Goal: Information Seeking & Learning: Learn about a topic

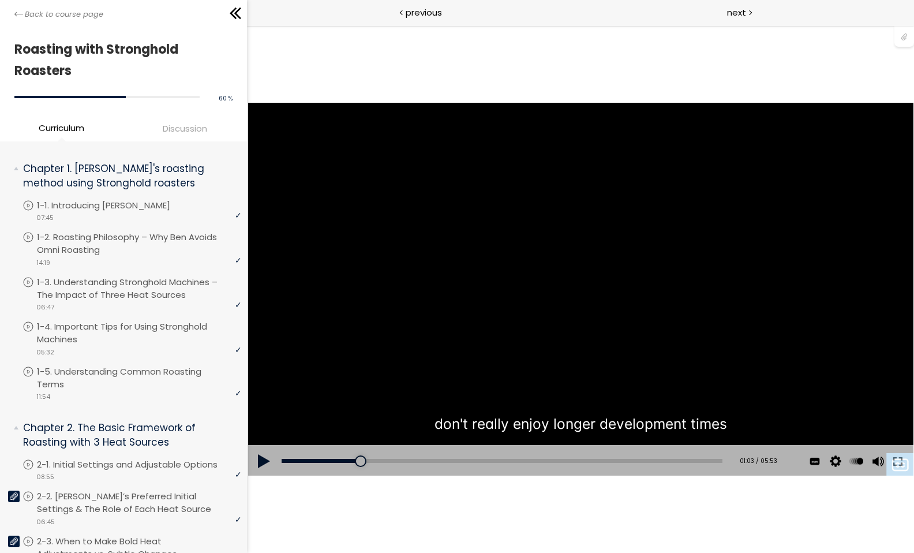
click at [348, 281] on div "You can download the roast profile image by clicking the 📎 above. * Amount of g…" at bounding box center [579, 290] width 667 height 376
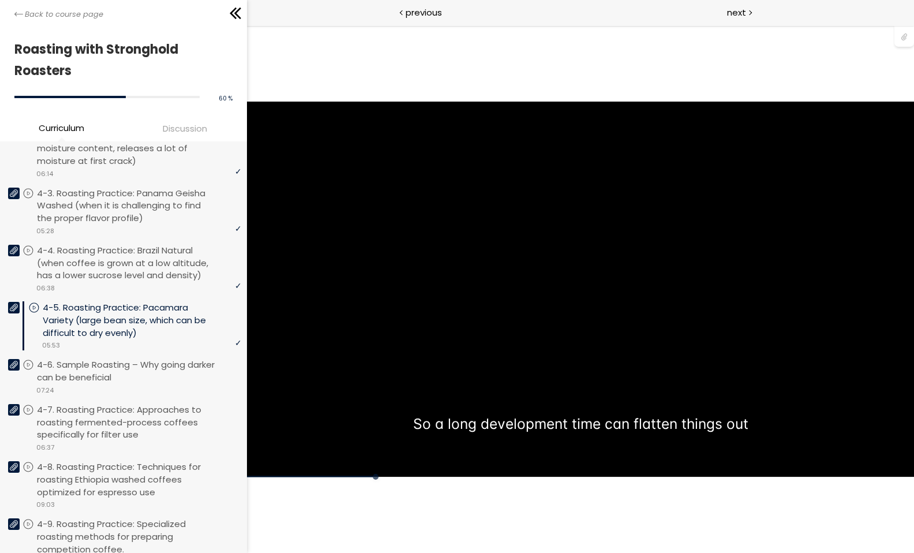
scroll to position [881, 0]
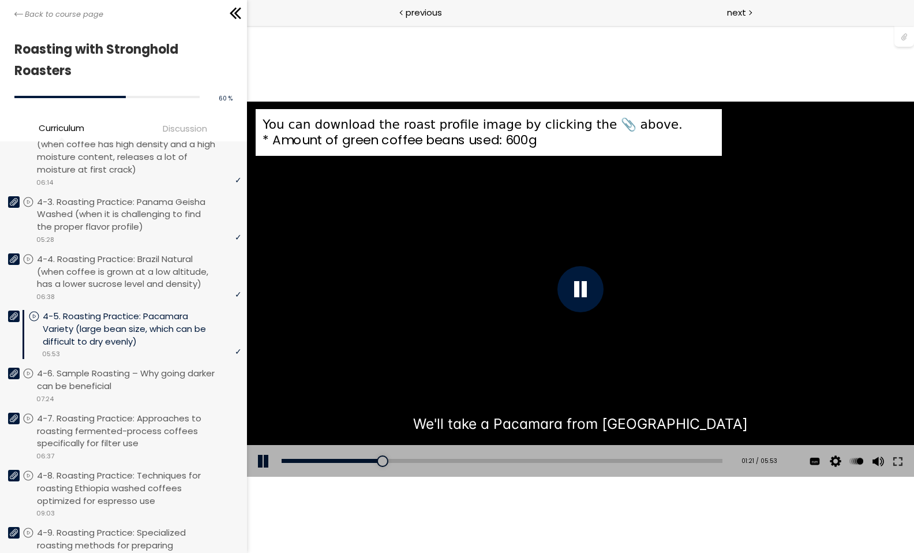
click at [410, 371] on div "You can download the roast profile image by clicking the 📎 above. * Amount of g…" at bounding box center [579, 290] width 667 height 376
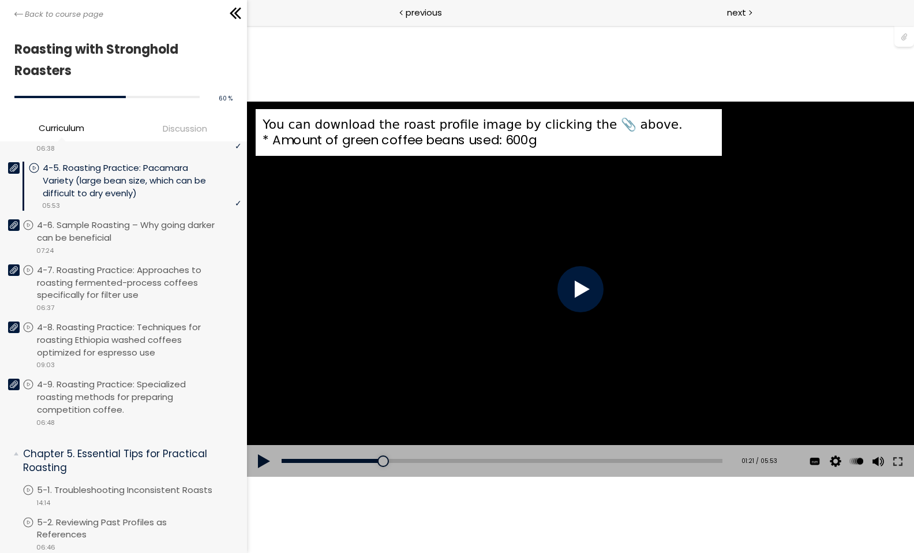
scroll to position [986, 0]
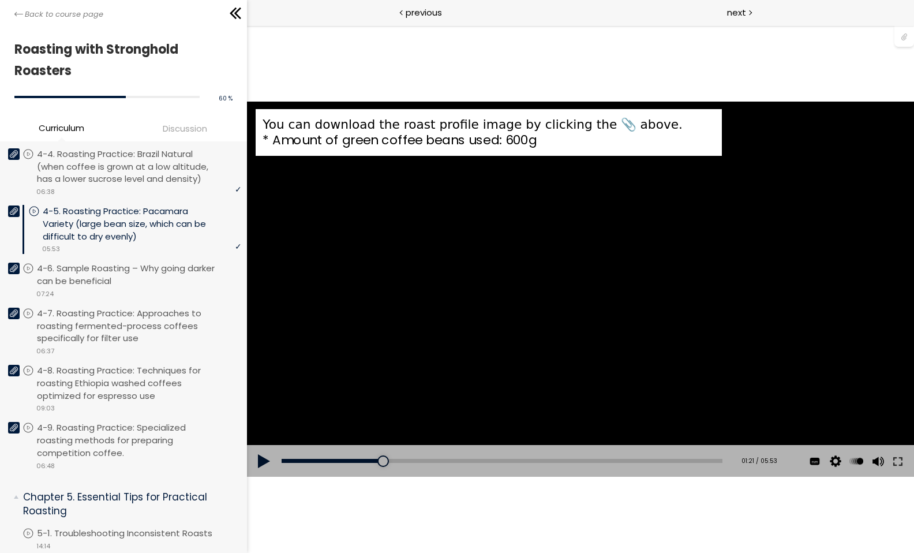
click at [446, 362] on div "You can download the roast profile image by clicking the 📎 above. * Amount of g…" at bounding box center [579, 290] width 667 height 376
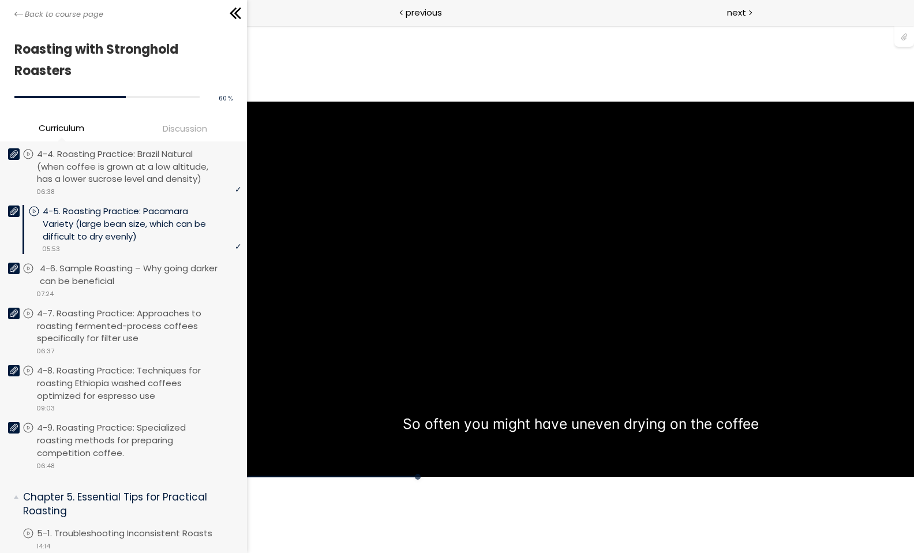
click at [14, 272] on icon at bounding box center [14, 268] width 8 height 7
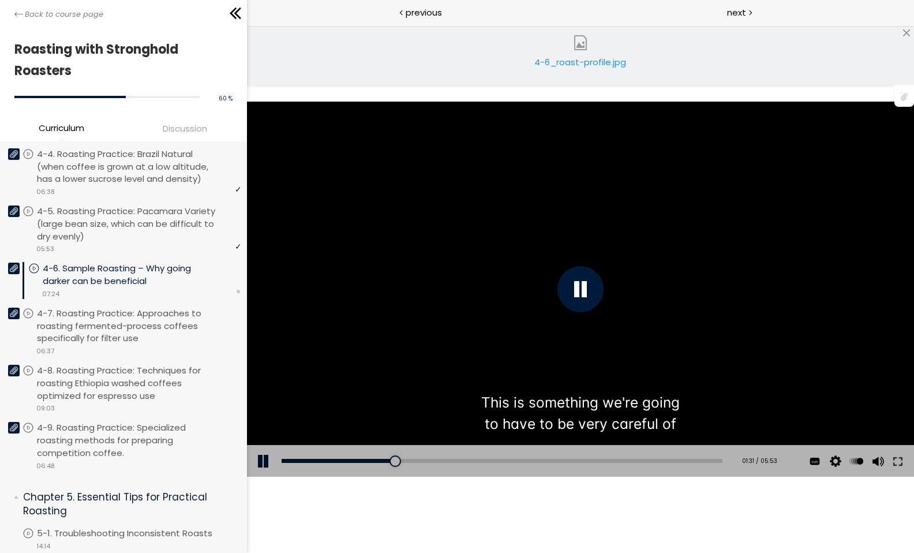
click at [590, 59] on div "4-6_roast-profile.jpg" at bounding box center [580, 66] width 98 height 23
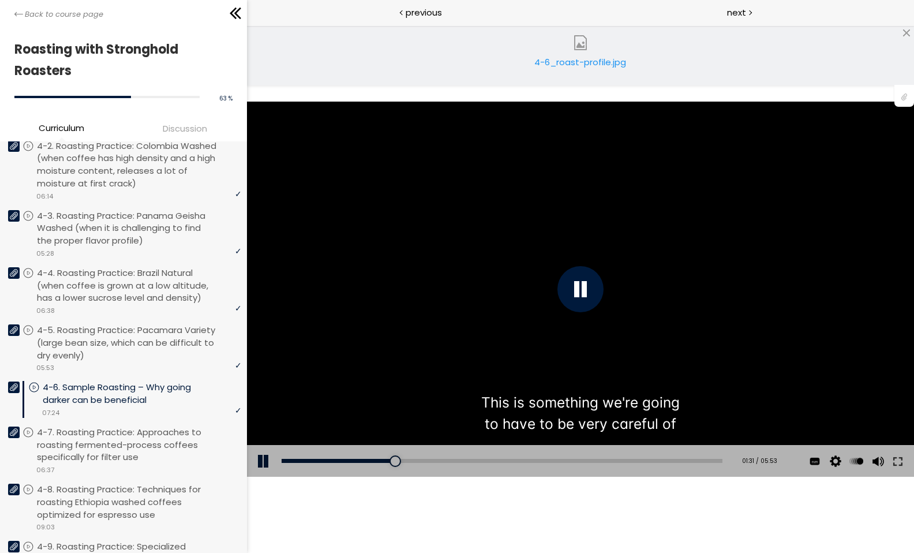
scroll to position [866, 0]
click at [117, 342] on p "4-5. Roasting Practice: Pacamara Variety (large bean size, which can be difficu…" at bounding box center [142, 343] width 204 height 37
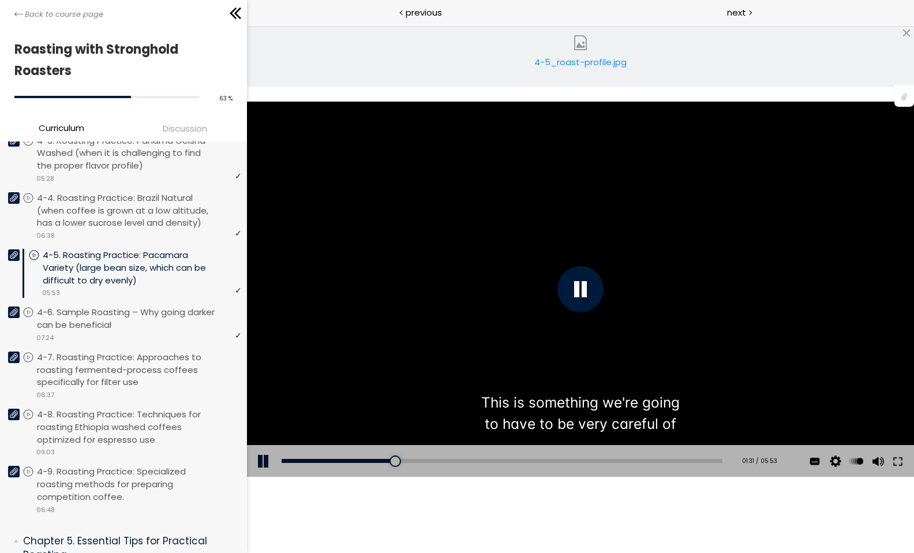
scroll to position [943, 0]
click at [161, 375] on p "4-7. Roasting Practice: Approaches to roasting fermented-process coffees specif…" at bounding box center [142, 368] width 204 height 37
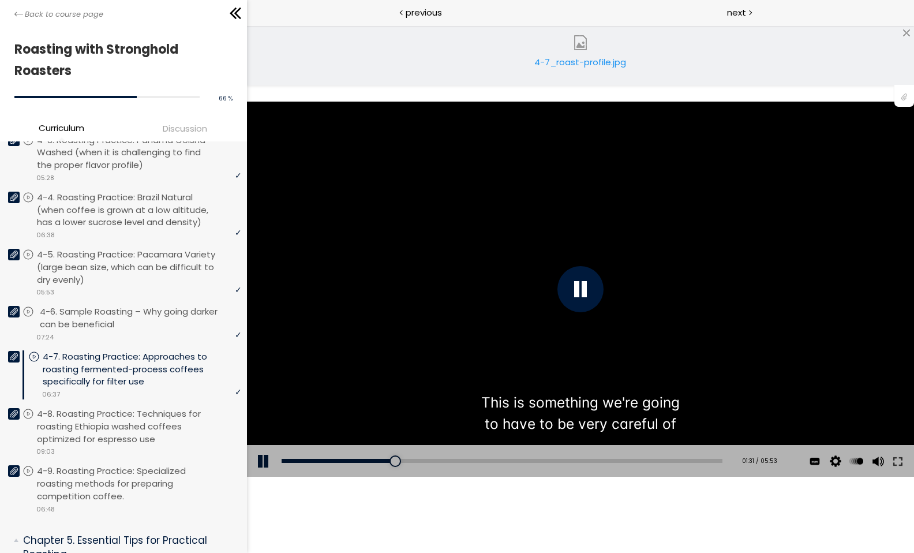
click at [139, 318] on p "4-6. Sample Roasting – Why going darker can be beneficial" at bounding box center [142, 317] width 204 height 25
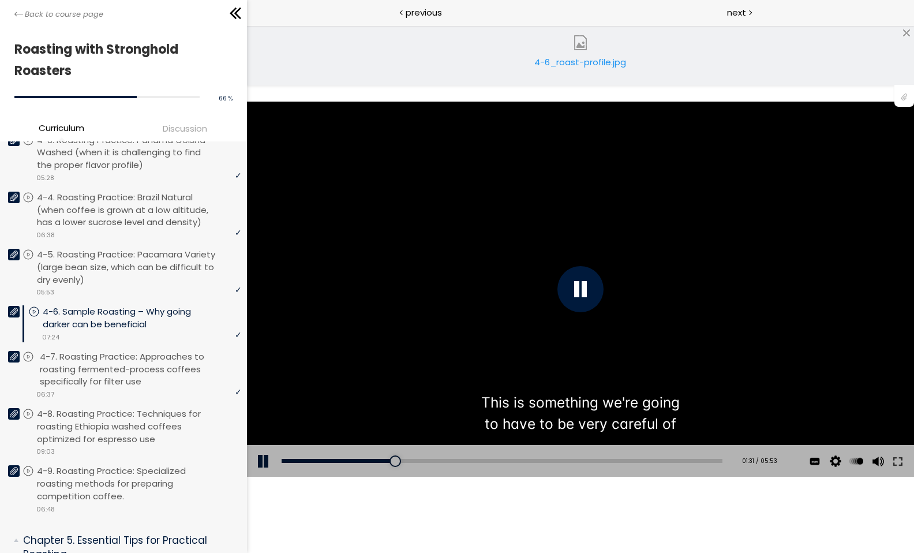
click at [156, 378] on p "4-7. Roasting Practice: Approaches to roasting fermented-process coffees specif…" at bounding box center [142, 368] width 204 height 37
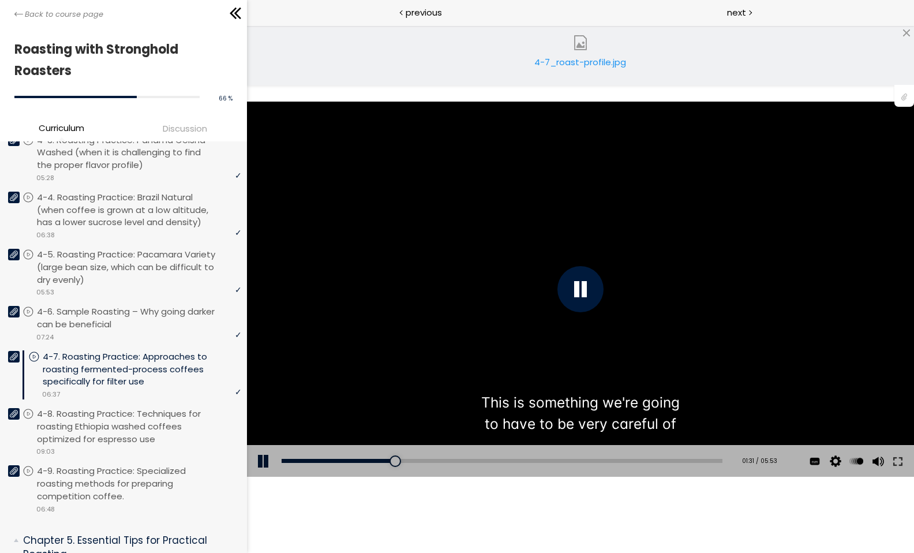
click at [587, 63] on div "4-7_roast-profile.jpg" at bounding box center [580, 66] width 98 height 23
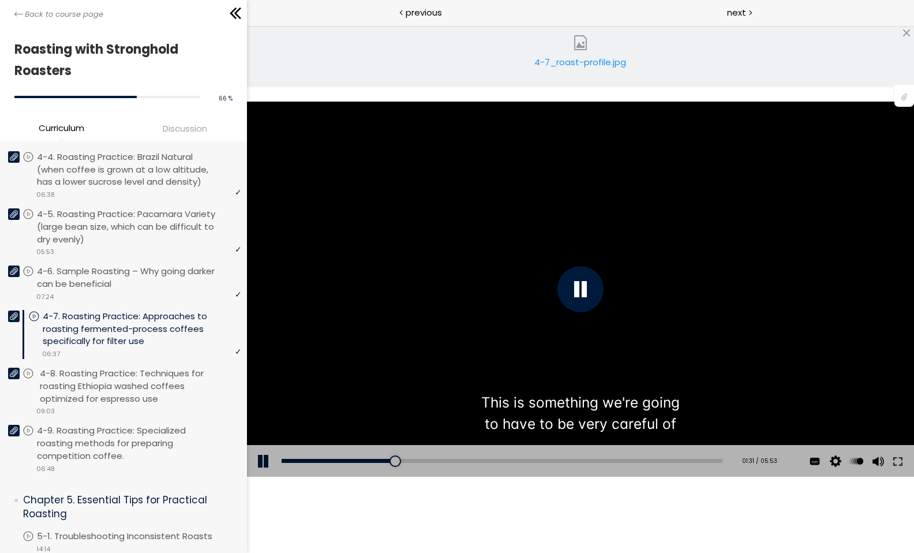
click at [142, 389] on p "4-8. Roasting Practice: Techniques for roasting Ethiopia washed coffees optimiz…" at bounding box center [142, 385] width 204 height 37
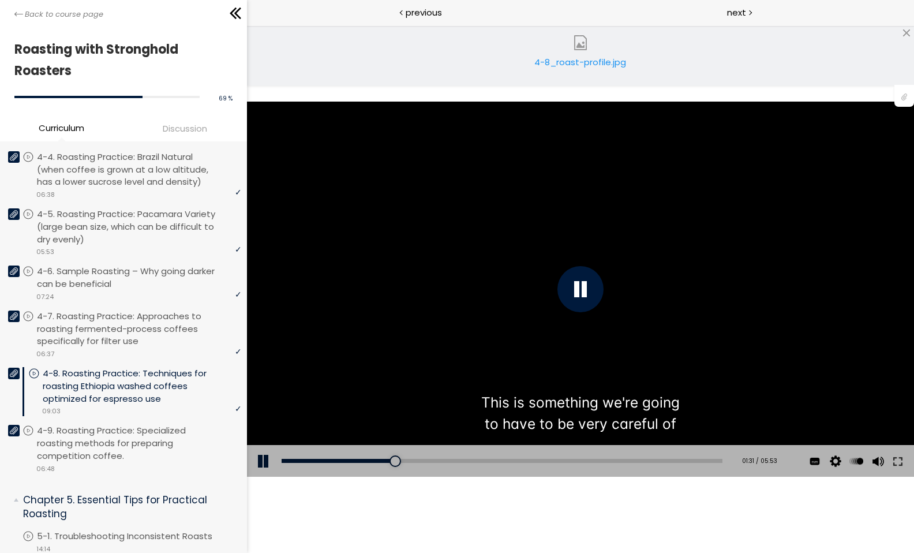
click at [580, 67] on div "4-8_roast-profile.jpg" at bounding box center [580, 66] width 98 height 23
click at [767, 0] on div "next" at bounding box center [746, 13] width 333 height 26
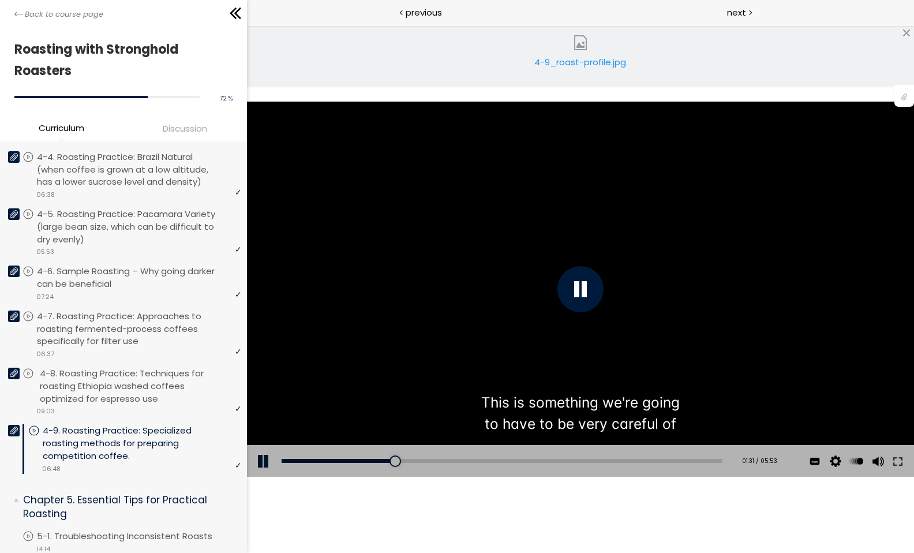
click at [186, 387] on p "4-8. Roasting Practice: Techniques for roasting Ethiopia washed coffees optimiz…" at bounding box center [142, 385] width 204 height 37
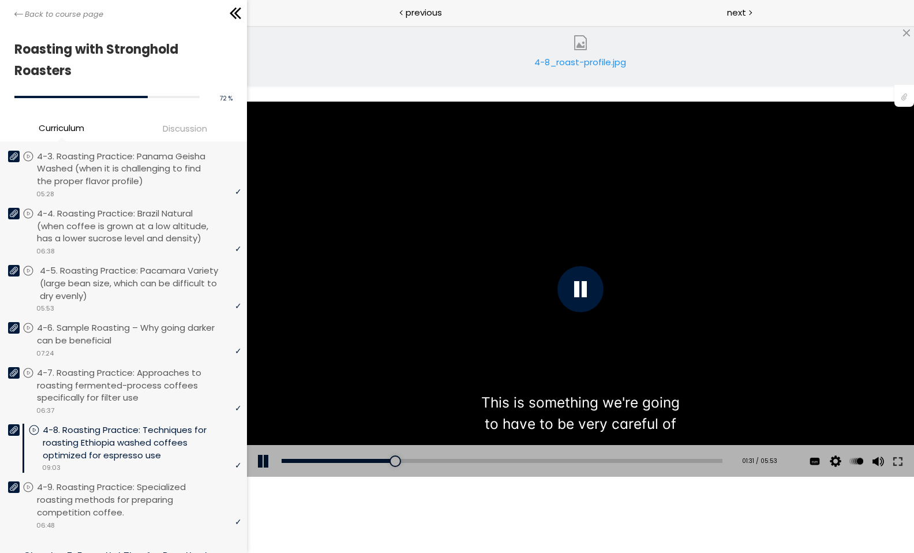
scroll to position [928, 0]
click at [149, 516] on p "4-9. Roasting Practice: Specialized roasting methods for preparing competition …" at bounding box center [142, 497] width 204 height 37
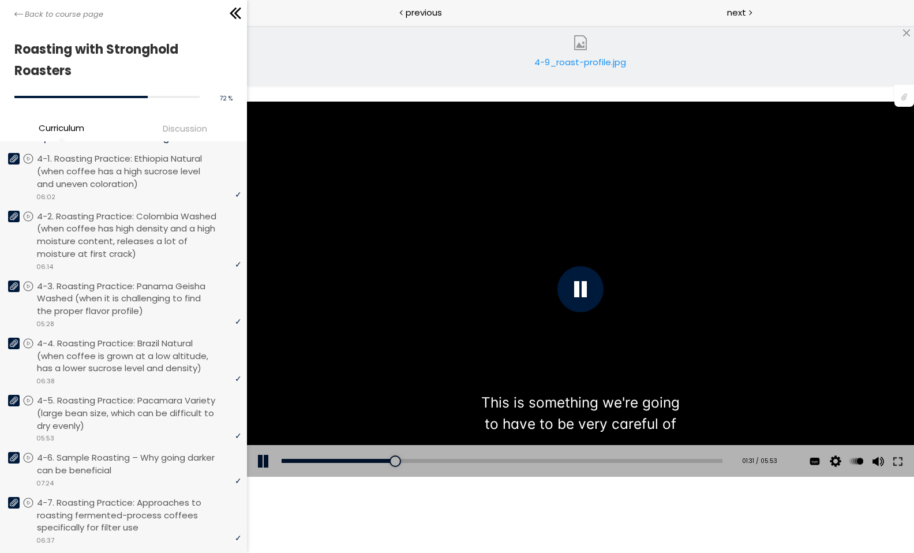
scroll to position [796, 0]
click at [14, 222] on icon at bounding box center [14, 217] width 8 height 8
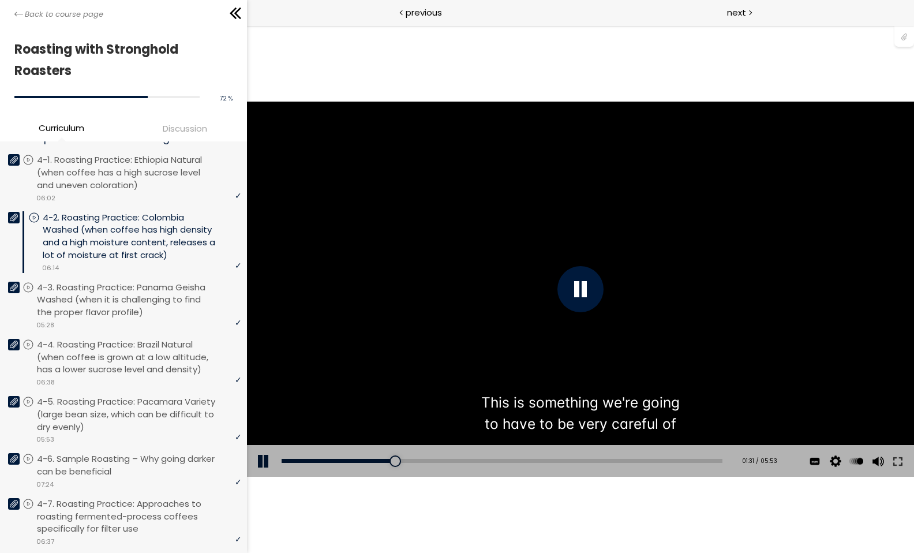
click at [12, 222] on icon at bounding box center [14, 217] width 8 height 8
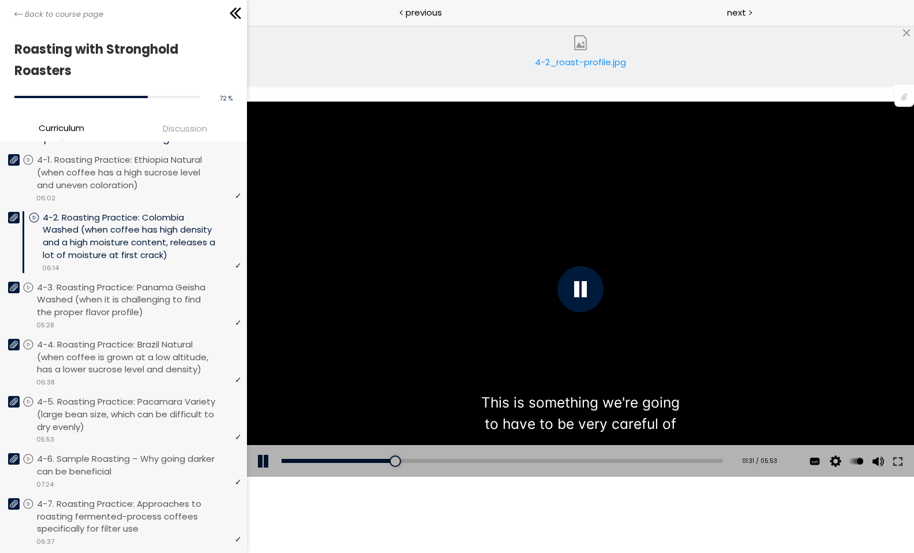
click at [591, 70] on div "4-2_roast-profile.jpg" at bounding box center [580, 66] width 98 height 23
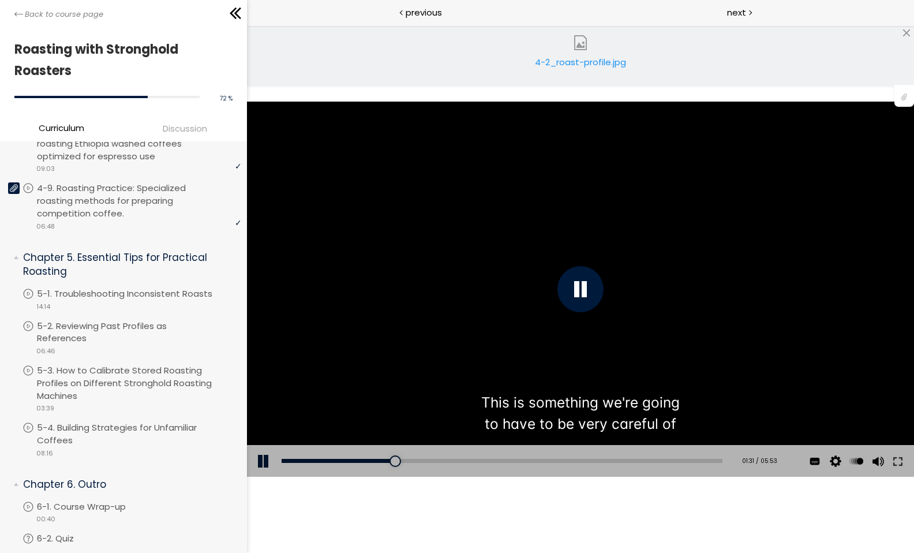
scroll to position [1218, 0]
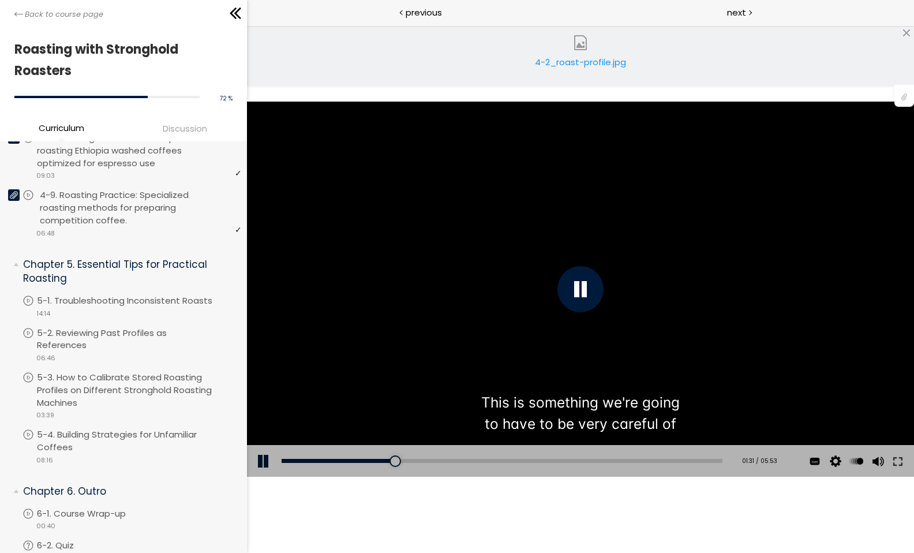
click at [159, 213] on p "4-9. Roasting Practice: Specialized roasting methods for preparing competition …" at bounding box center [142, 207] width 204 height 37
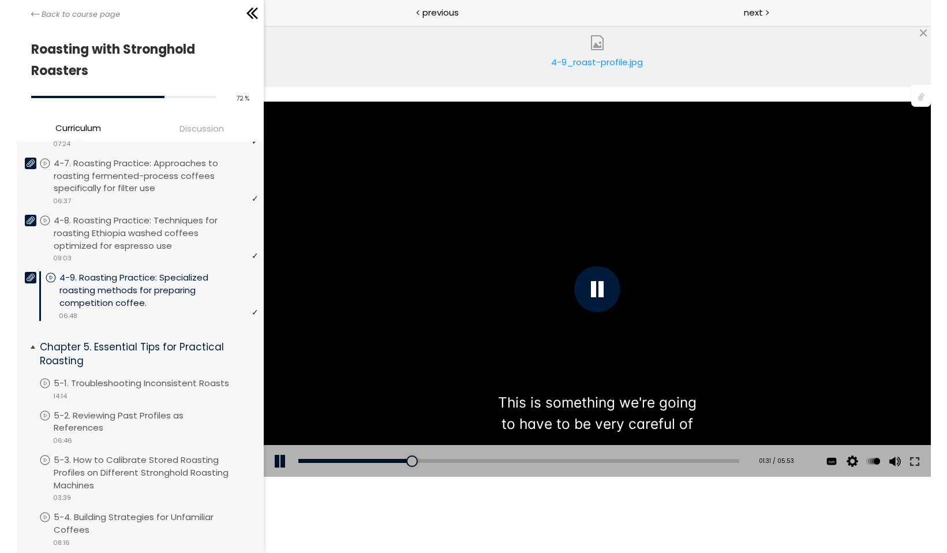
scroll to position [1135, 0]
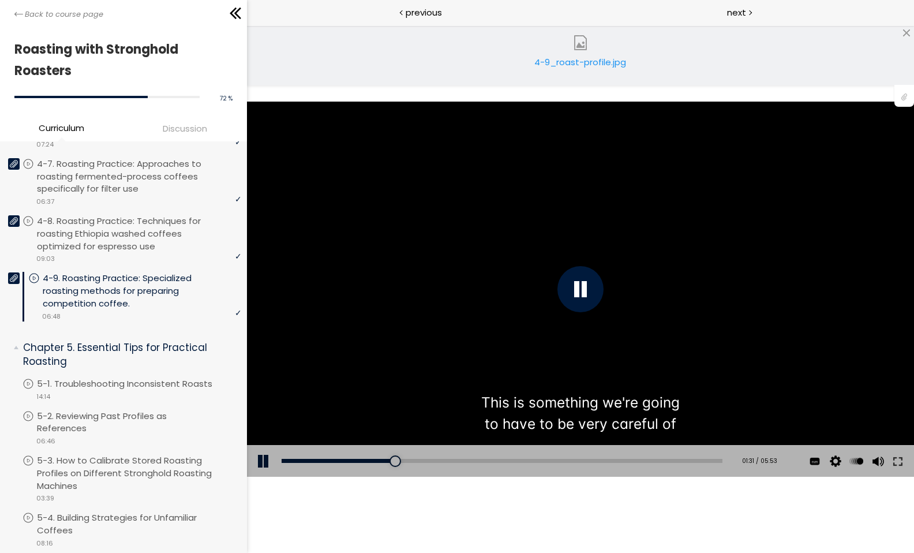
click at [590, 68] on div "4-9_roast-profile.jpg" at bounding box center [580, 66] width 98 height 23
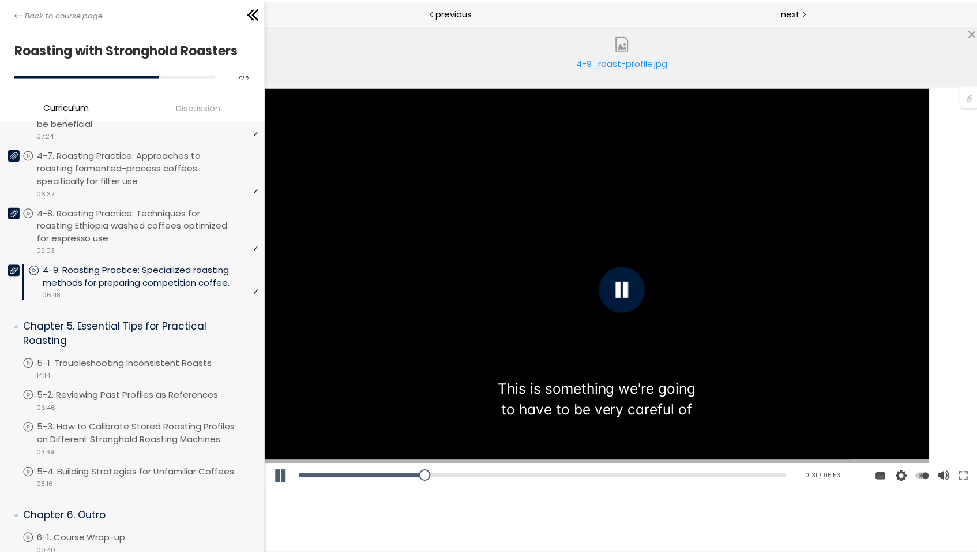
scroll to position [1097, 0]
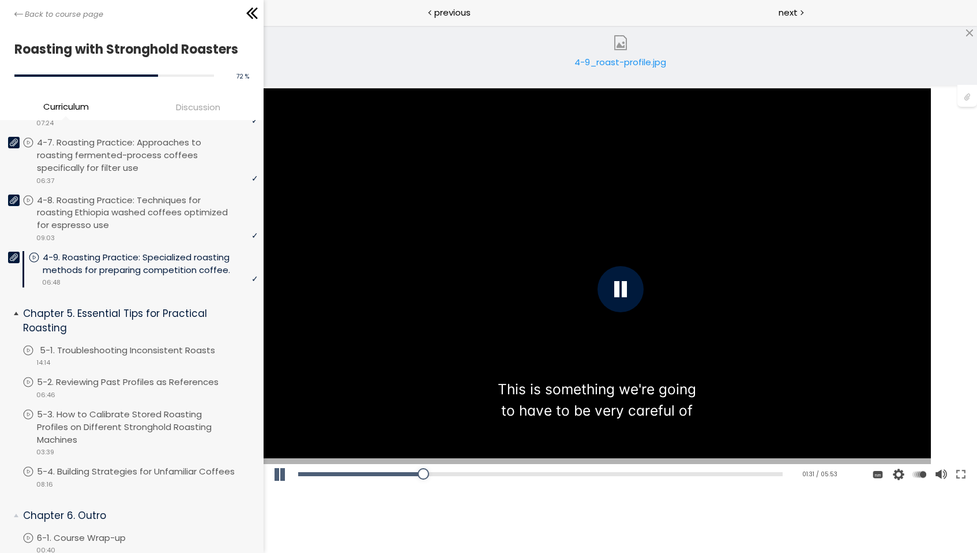
click at [129, 351] on p "5-1. Troubleshooting Inconsistent Roasts" at bounding box center [139, 350] width 198 height 13
